Goal: Information Seeking & Learning: Learn about a topic

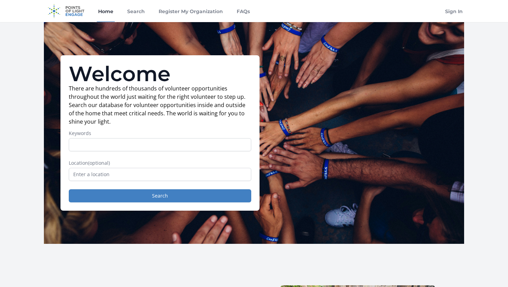
scroll to position [11, 0]
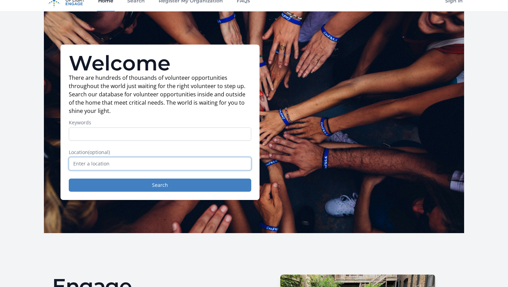
click at [194, 161] on input "text" at bounding box center [160, 163] width 182 height 13
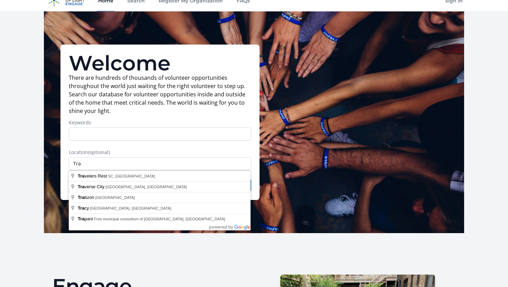
type input "Travelers Rest, [GEOGRAPHIC_DATA], [GEOGRAPHIC_DATA]"
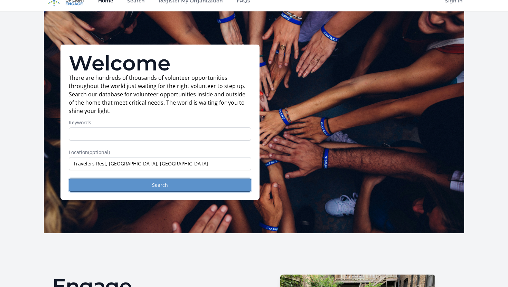
click at [153, 186] on button "Search" at bounding box center [160, 185] width 182 height 13
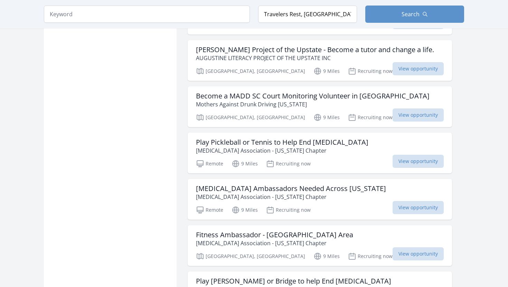
scroll to position [572, 0]
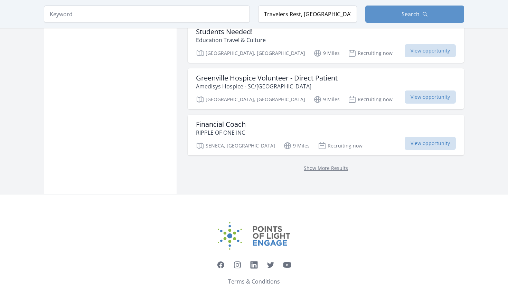
scroll to position [1859, 0]
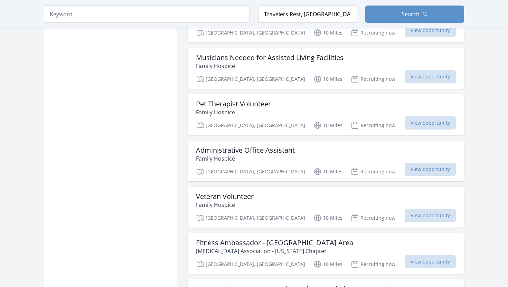
scroll to position [2403, 0]
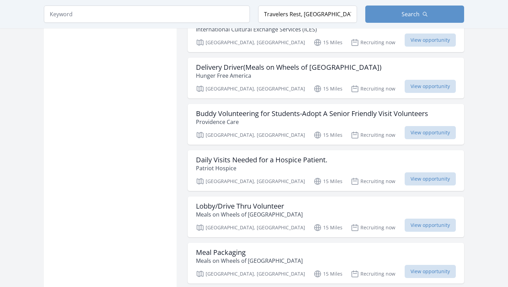
scroll to position [4578, 0]
